Goal: Navigation & Orientation: Find specific page/section

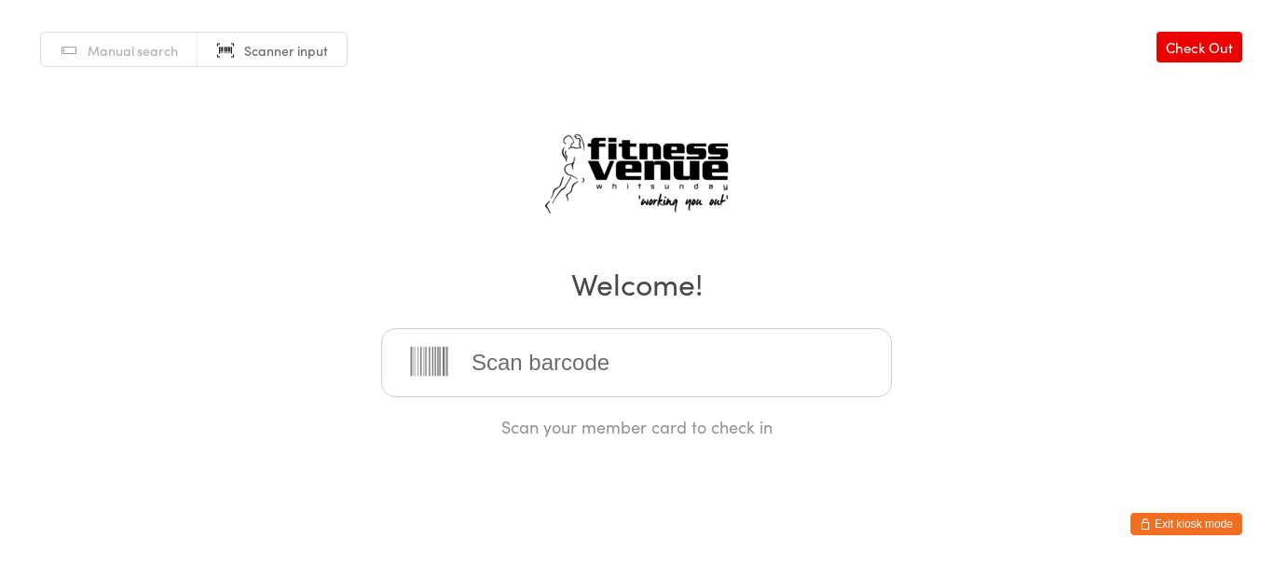
click at [1189, 531] on button "Exit kiosk mode" at bounding box center [1187, 524] width 112 height 22
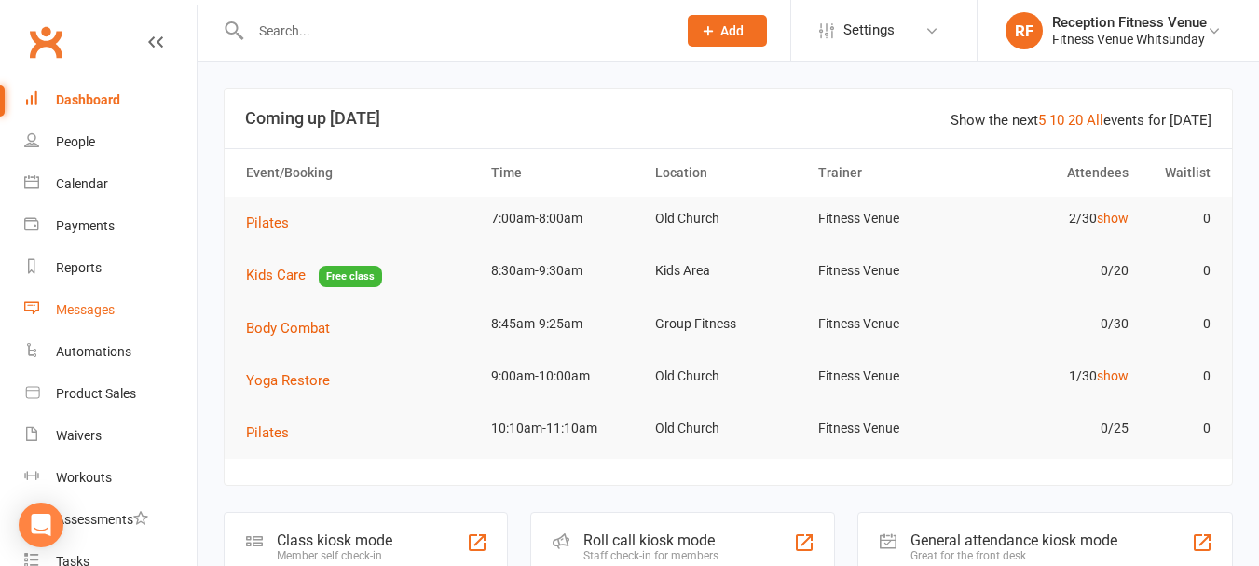
click at [93, 316] on div "Messages" at bounding box center [85, 309] width 59 height 15
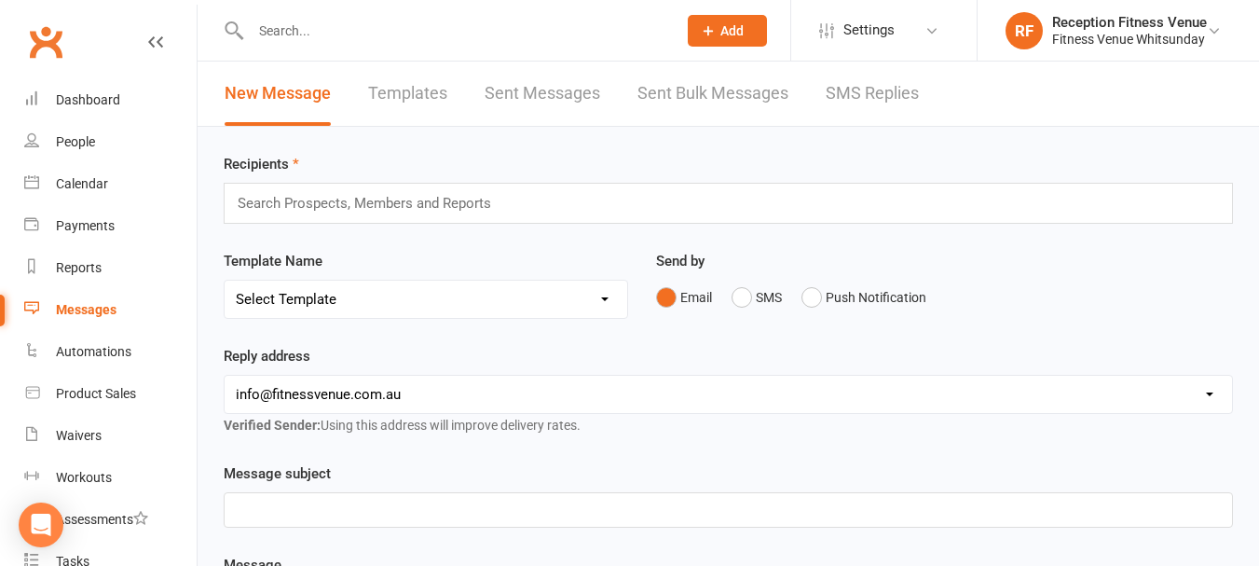
click at [868, 95] on link "SMS Replies" at bounding box center [872, 94] width 93 height 64
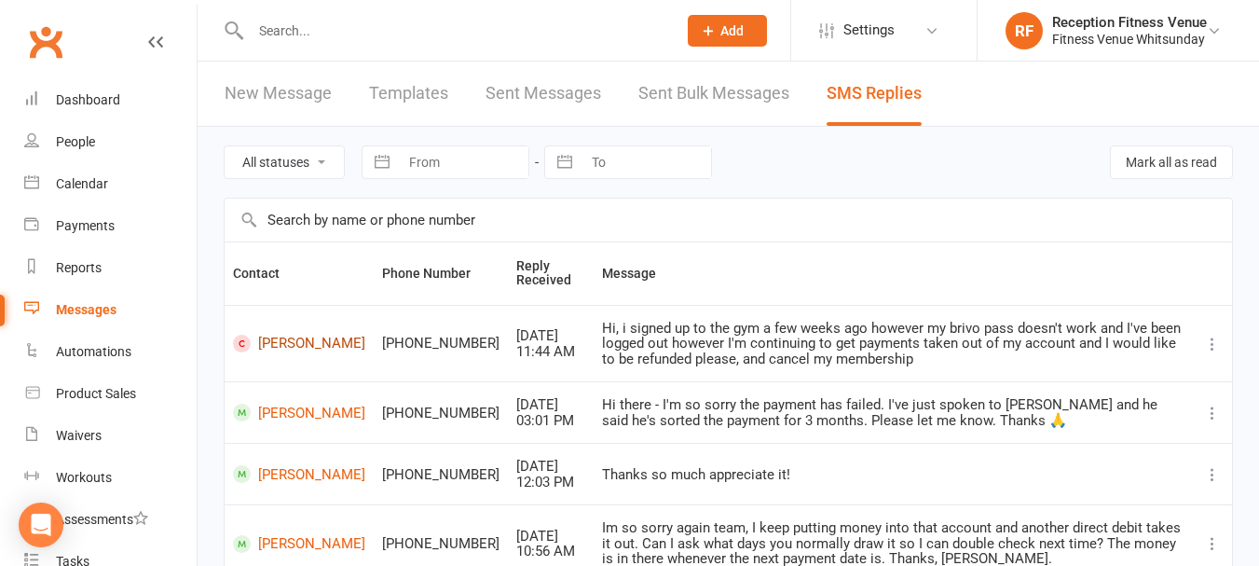
click at [291, 337] on link "Leila Pannett" at bounding box center [299, 344] width 132 height 18
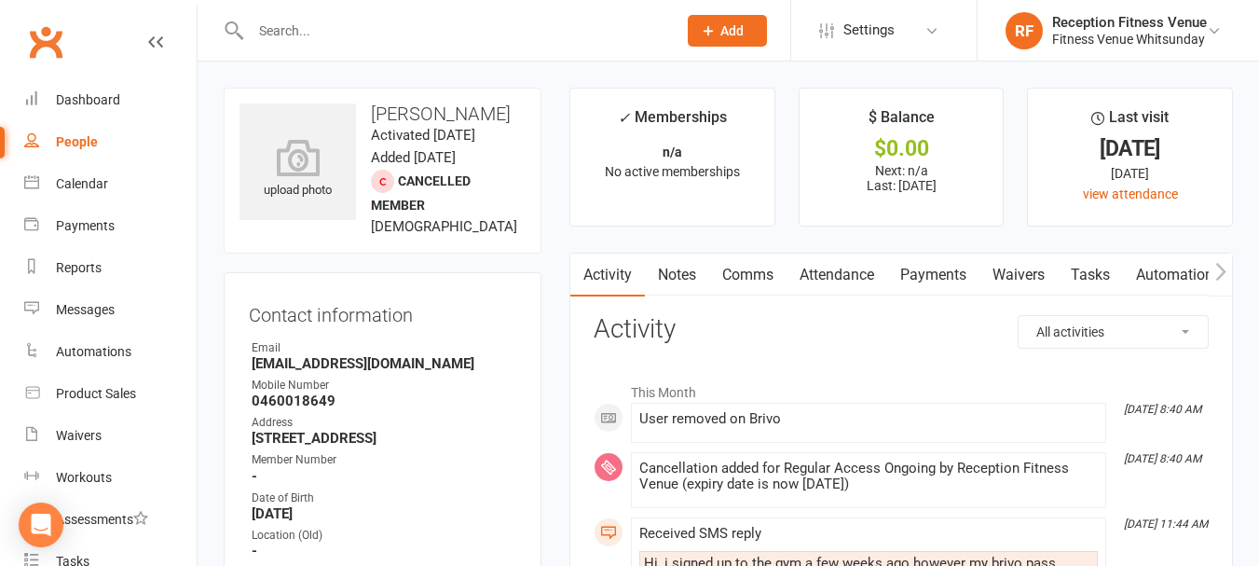
click at [905, 267] on link "Payments" at bounding box center [933, 275] width 92 height 43
click at [0, 0] on div "Loading" at bounding box center [0, 0] width 0 height 0
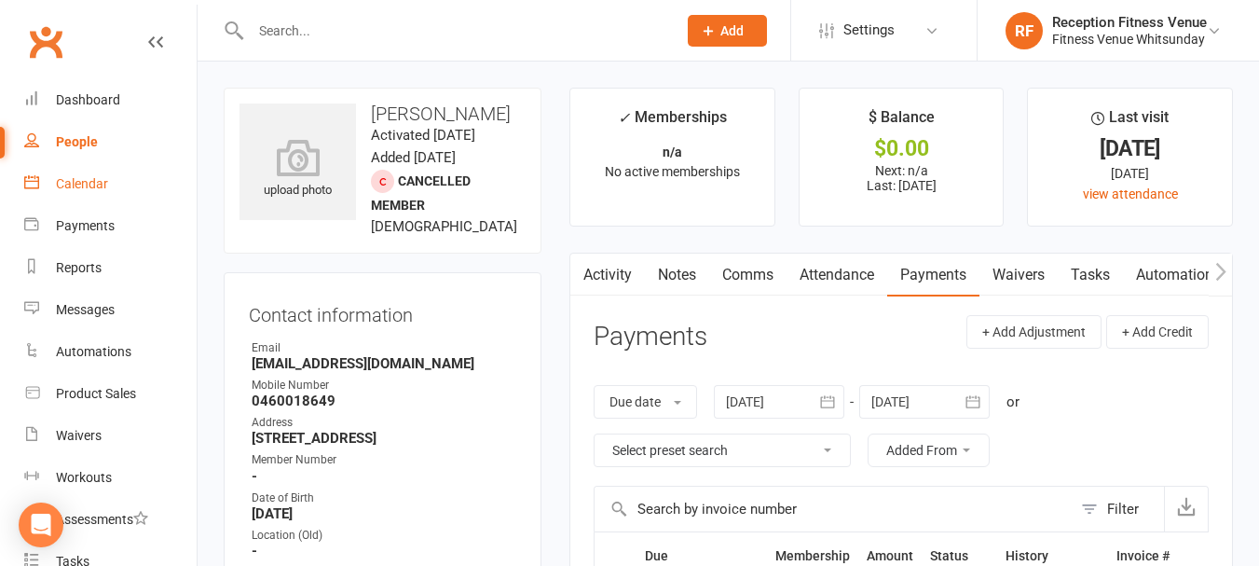
click at [105, 179] on div "Calendar" at bounding box center [82, 183] width 52 height 15
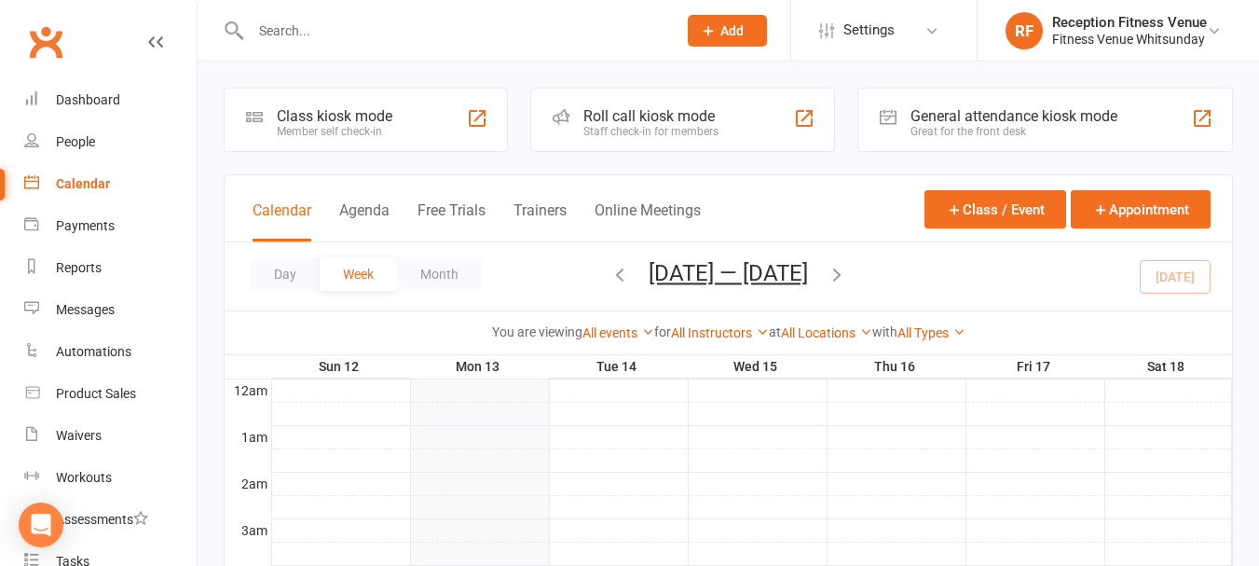
click at [1000, 111] on div "General attendance kiosk mode" at bounding box center [1014, 116] width 207 height 18
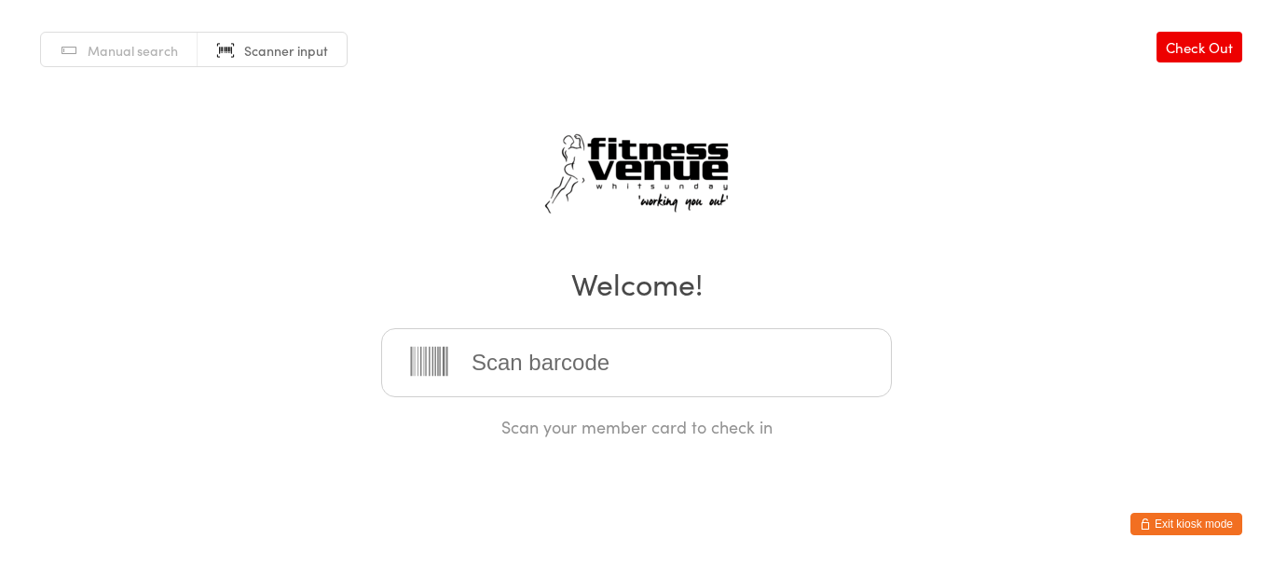
click at [912, 137] on div "Manual search Scanner input Check Out Welcome! Scan your member card to check in" at bounding box center [636, 219] width 1273 height 438
click at [1159, 521] on button "Exit kiosk mode" at bounding box center [1187, 524] width 112 height 22
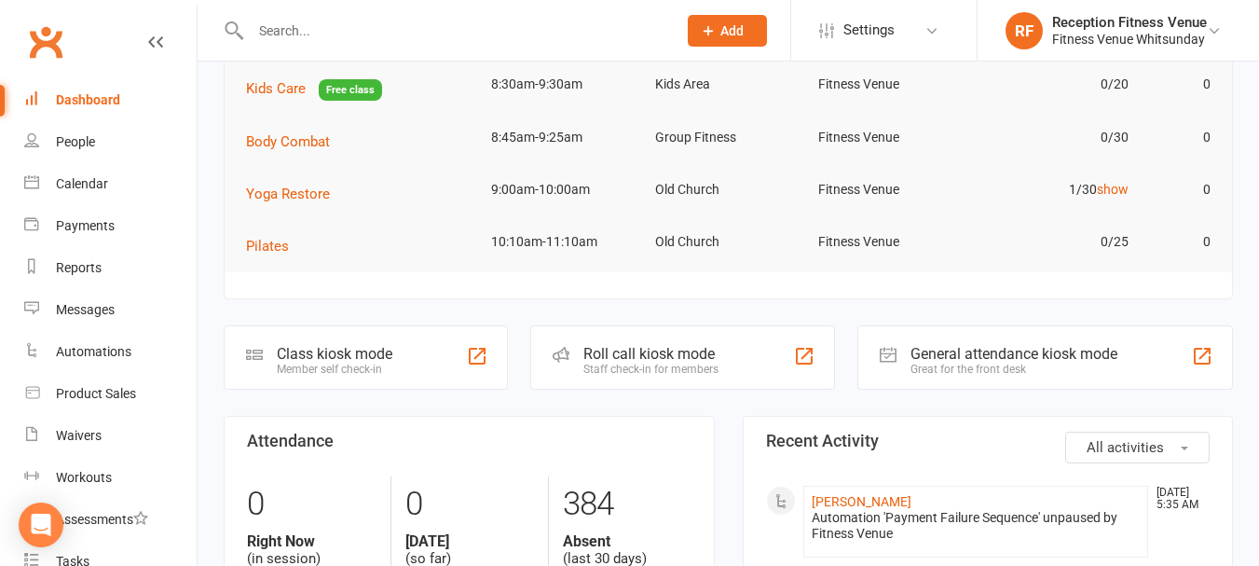
click at [994, 337] on div "General attendance kiosk mode Great for the front desk" at bounding box center [1045, 357] width 376 height 64
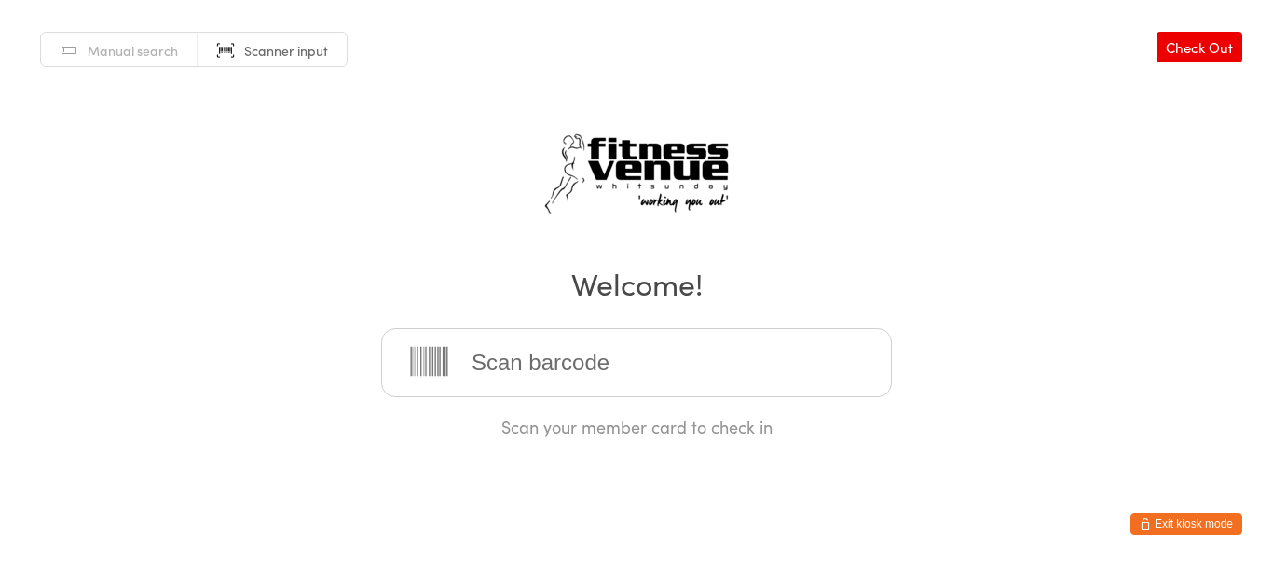
click at [1184, 528] on button "Exit kiosk mode" at bounding box center [1187, 524] width 112 height 22
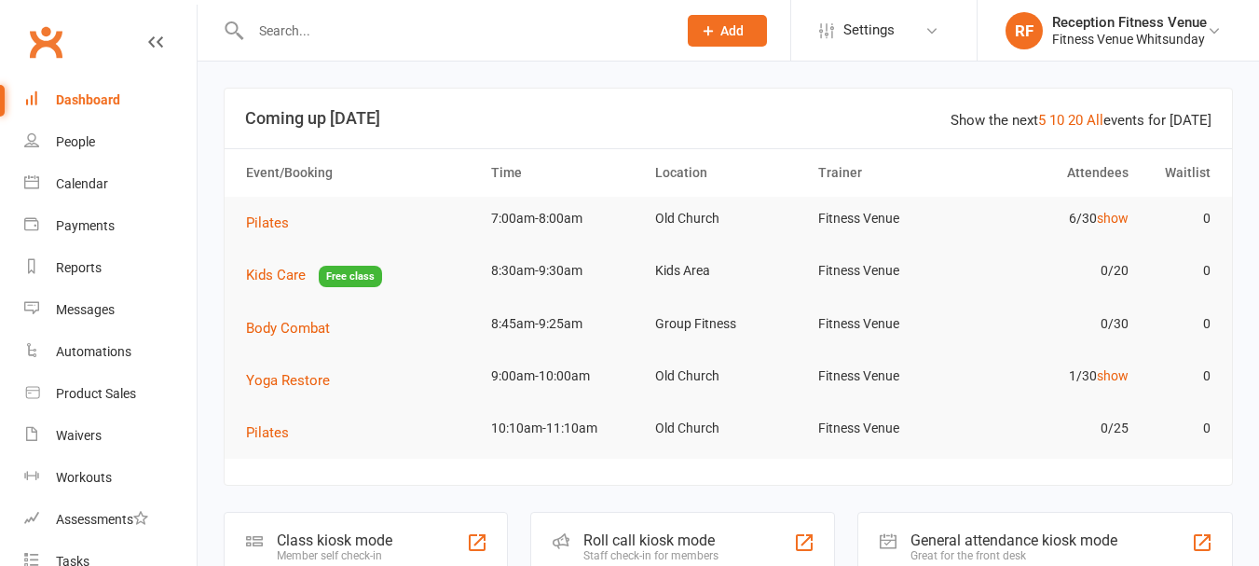
click at [298, 26] on input "text" at bounding box center [454, 31] width 418 height 26
type input "emily"
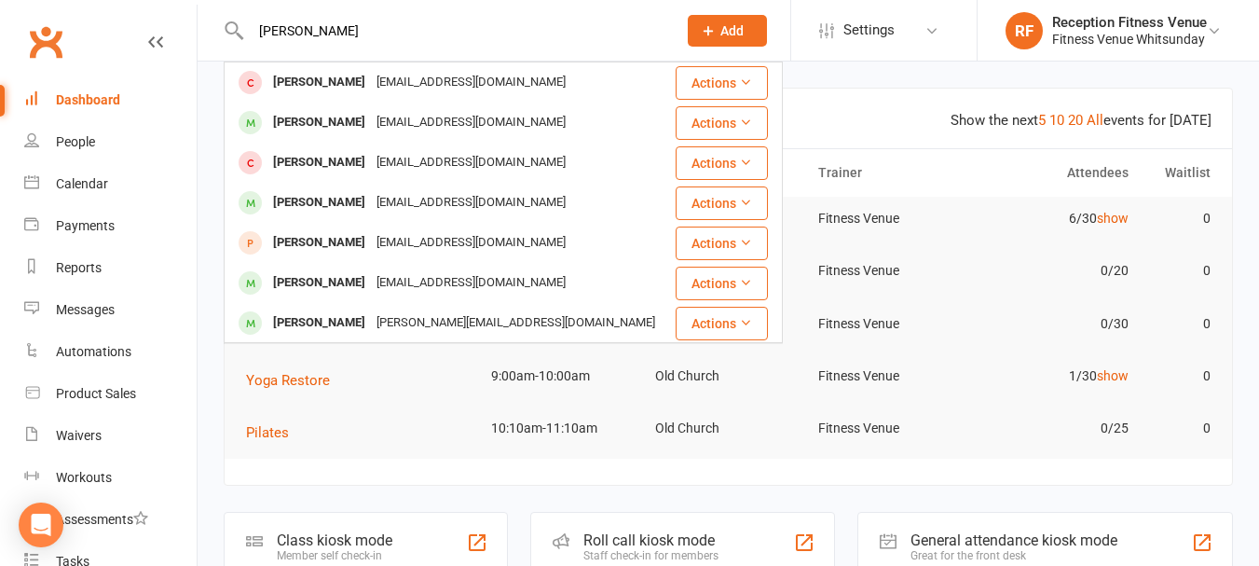
click at [375, 39] on input "emily" at bounding box center [454, 31] width 418 height 26
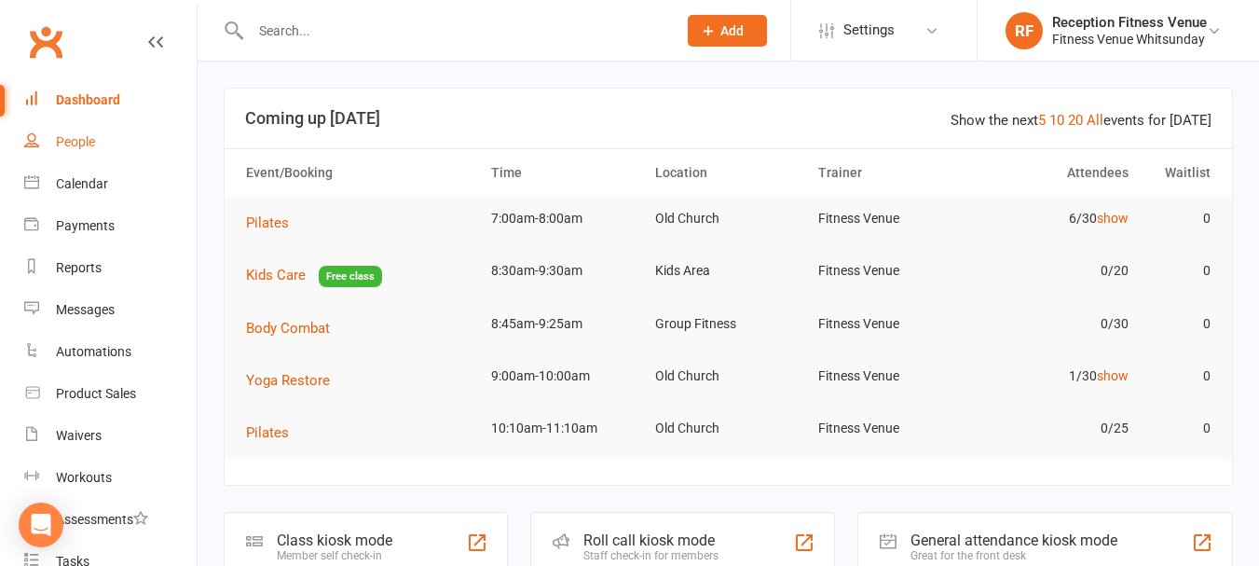
click at [77, 145] on div "People" at bounding box center [75, 141] width 39 height 15
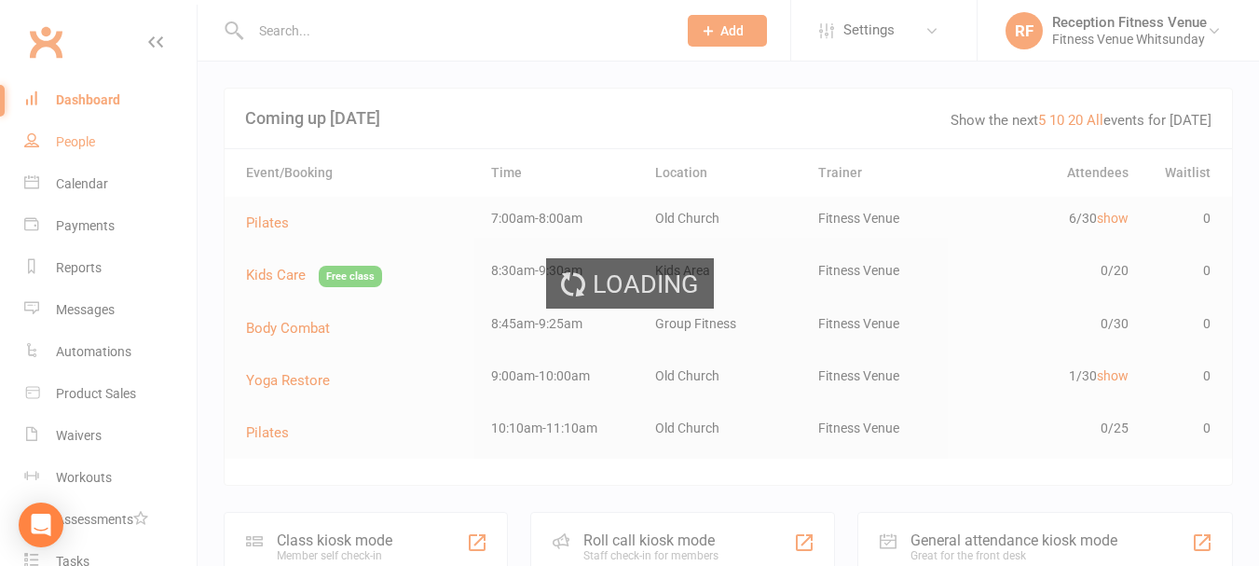
select select "100"
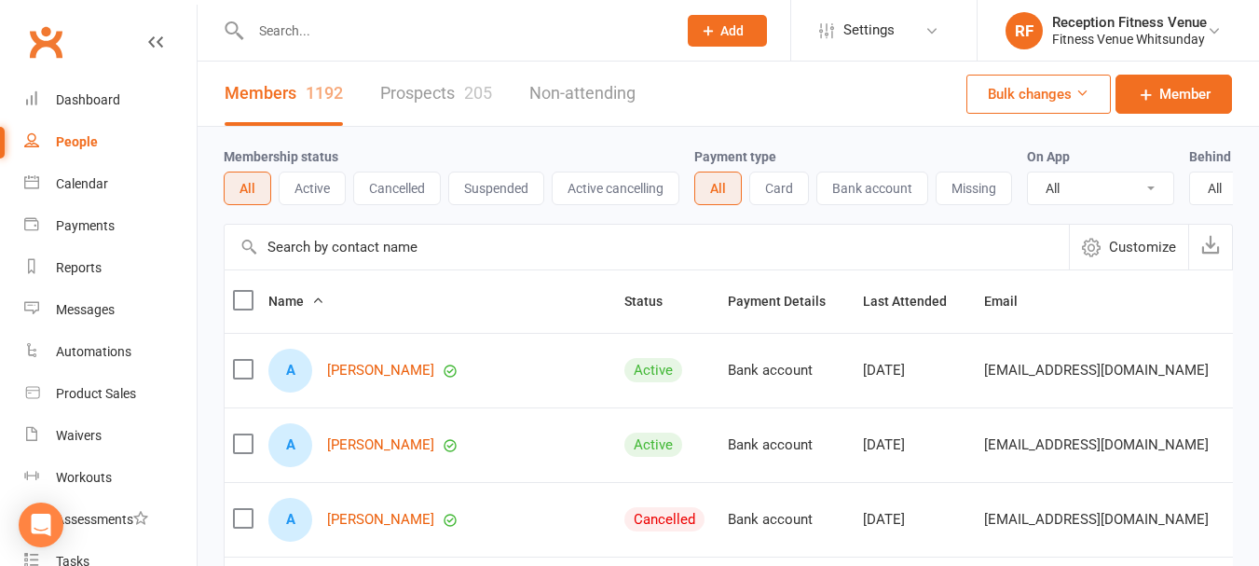
drag, startPoint x: 316, startPoint y: 185, endPoint x: 480, endPoint y: 79, distance: 194.9
click at [314, 185] on button "Active" at bounding box center [312, 188] width 67 height 34
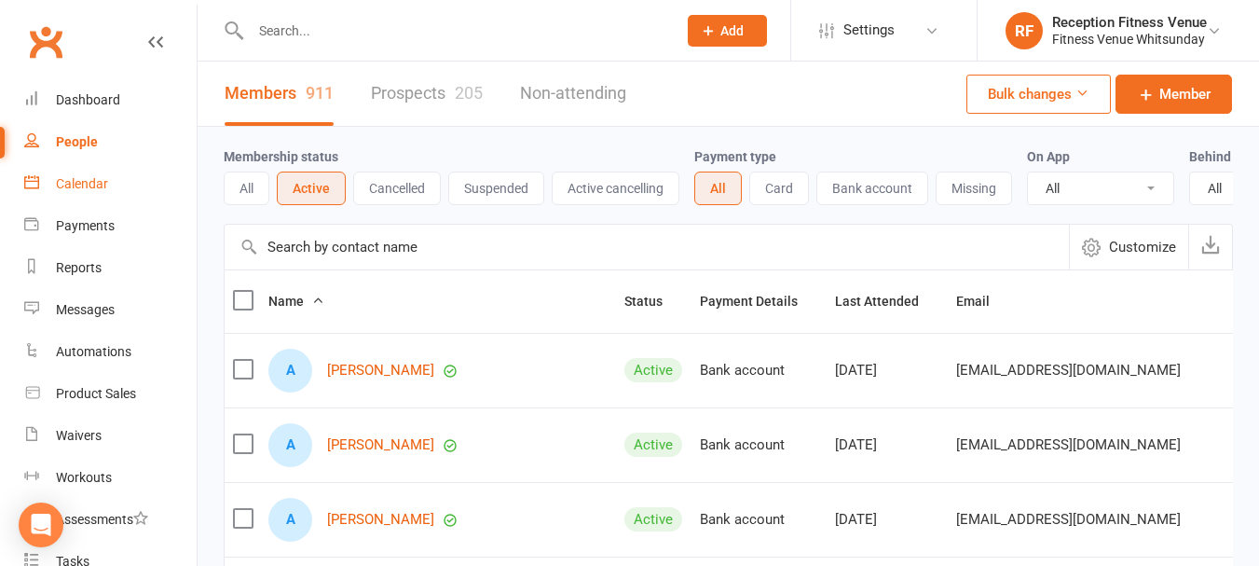
click at [103, 189] on div "Calendar" at bounding box center [82, 183] width 52 height 15
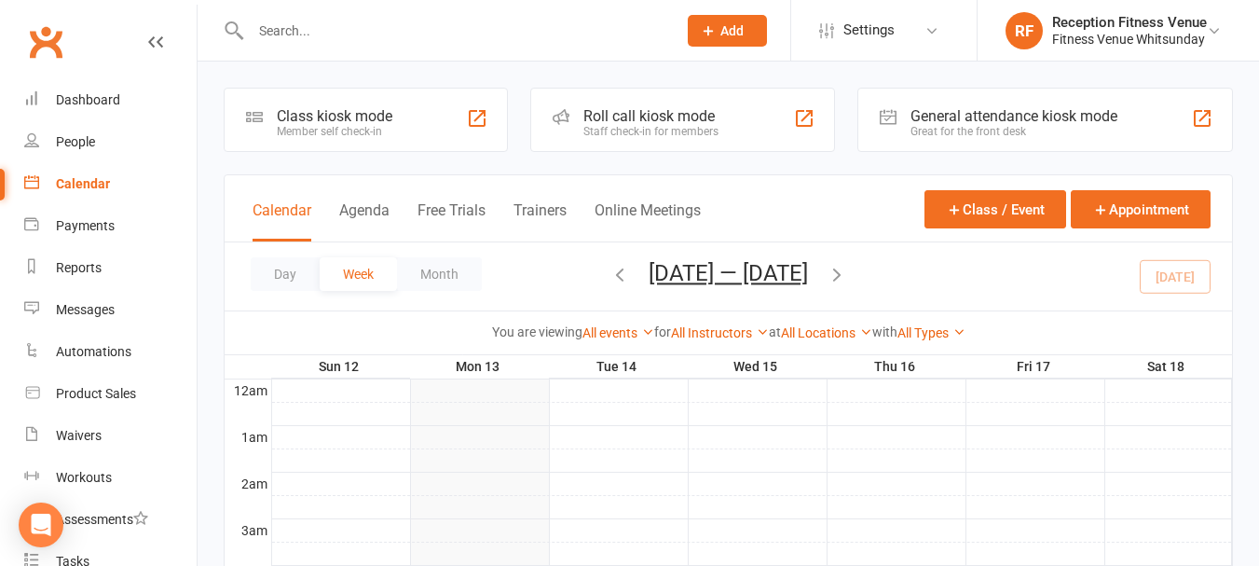
click at [1030, 117] on div "General attendance kiosk mode" at bounding box center [1014, 116] width 207 height 18
